Goal: Information Seeking & Learning: Compare options

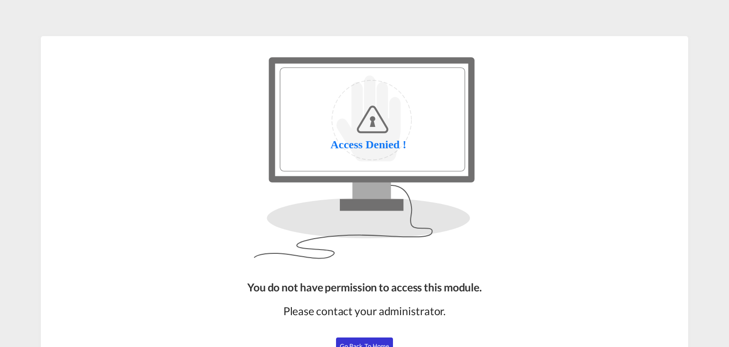
scroll to position [70, 0]
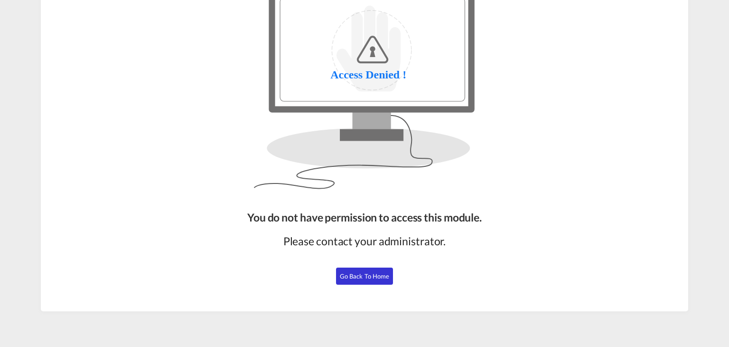
click at [371, 275] on span "Go Back to Home" at bounding box center [365, 276] width 50 height 8
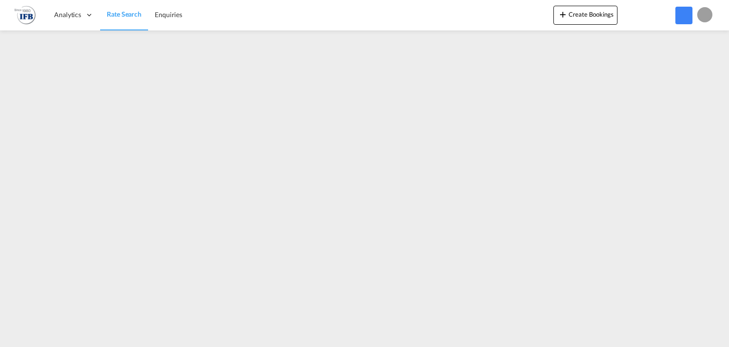
scroll to position [69, 0]
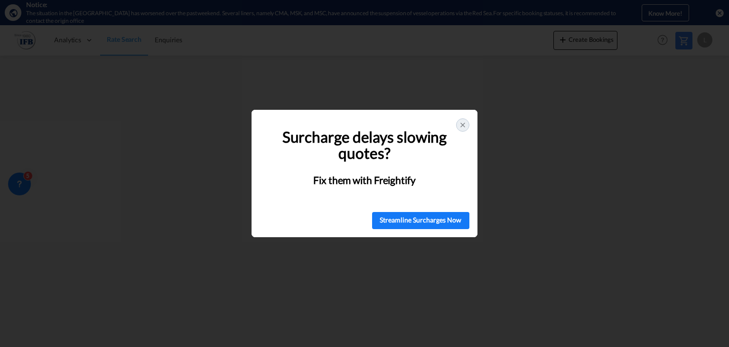
click at [463, 122] on icon at bounding box center [463, 125] width 8 height 8
